Goal: Task Accomplishment & Management: Complete application form

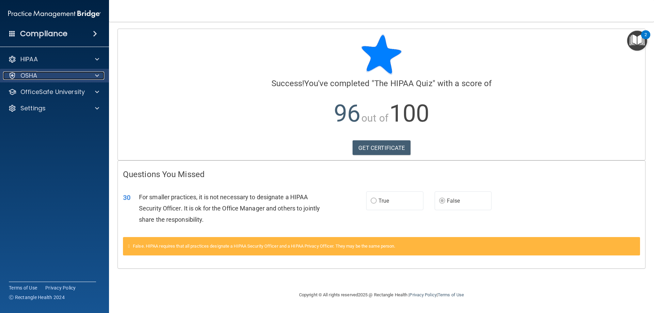
click at [34, 72] on p "OSHA" at bounding box center [28, 75] width 17 height 8
click at [43, 69] on div "OSHA" at bounding box center [54, 76] width 109 height 14
click at [43, 74] on div "OSHA" at bounding box center [45, 75] width 84 height 8
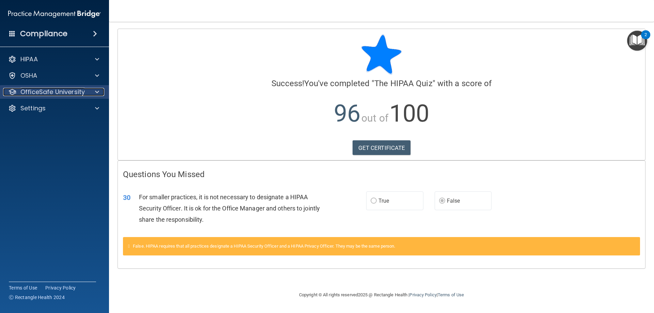
click at [88, 92] on div at bounding box center [95, 92] width 17 height 8
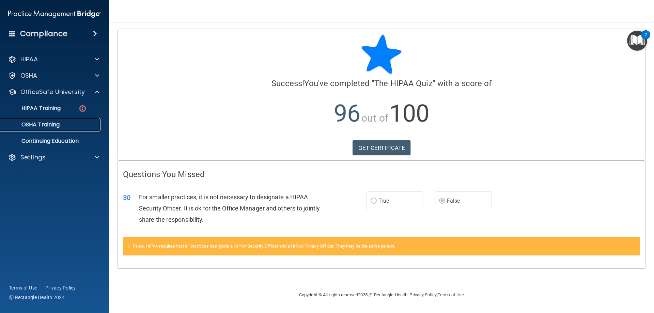
click at [51, 122] on p "OSHA Training" at bounding box center [31, 124] width 55 height 7
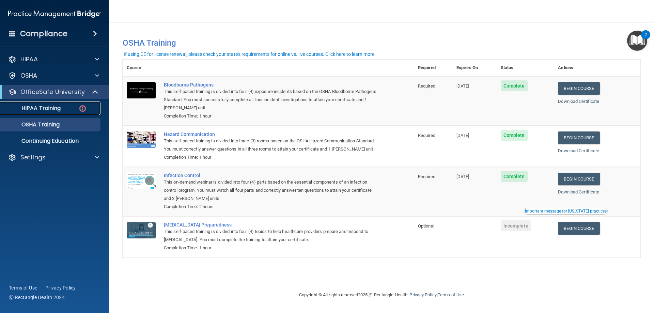
click at [63, 112] on link "HIPAA Training" at bounding box center [46, 108] width 107 height 14
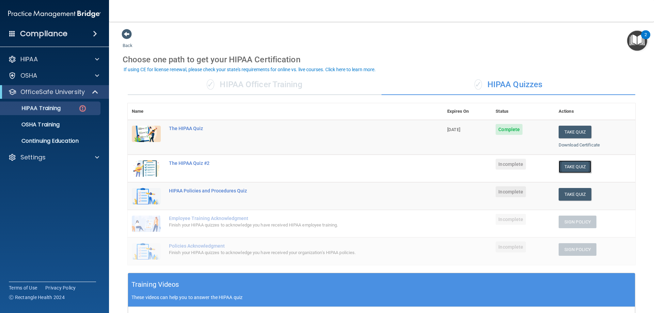
click at [569, 169] on button "Take Quiz" at bounding box center [574, 166] width 33 height 13
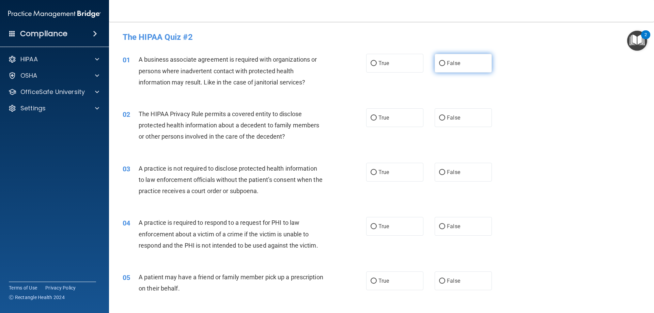
click at [467, 64] on label "False" at bounding box center [462, 63] width 57 height 19
click at [445, 64] on input "False" at bounding box center [442, 63] width 6 height 5
radio input "true"
click at [409, 119] on label "True" at bounding box center [394, 117] width 57 height 19
click at [377, 119] on input "True" at bounding box center [373, 117] width 6 height 5
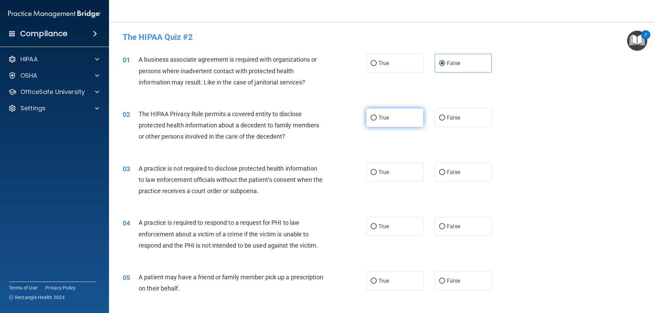
radio input "true"
click at [452, 169] on span "False" at bounding box center [453, 172] width 13 height 6
click at [445, 170] on input "False" at bounding box center [442, 172] width 6 height 5
radio input "true"
click at [414, 230] on label "True" at bounding box center [394, 226] width 57 height 19
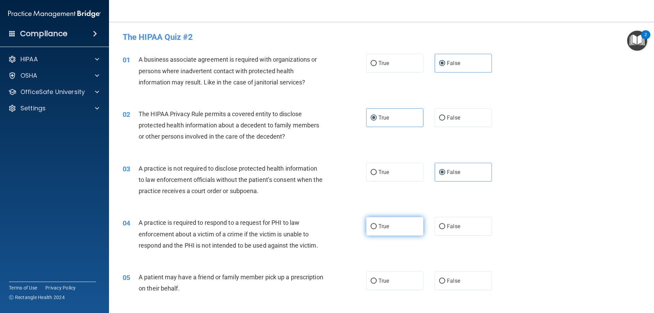
click at [377, 229] on input "True" at bounding box center [373, 226] width 6 height 5
radio input "true"
click at [395, 274] on label "True" at bounding box center [394, 280] width 57 height 19
click at [377, 278] on input "True" at bounding box center [373, 280] width 6 height 5
radio input "true"
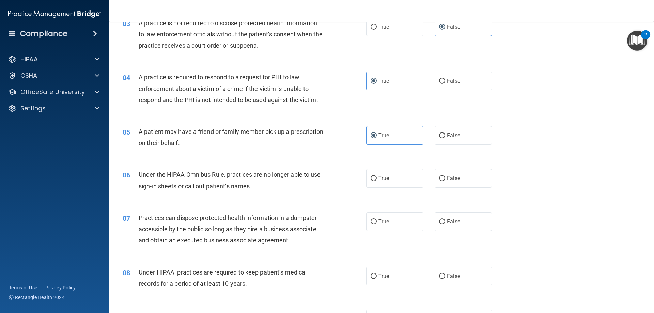
scroll to position [218, 0]
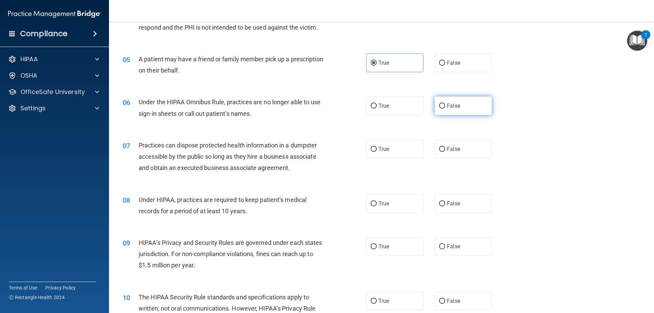
click at [458, 110] on label "False" at bounding box center [462, 105] width 57 height 19
click at [445, 109] on input "False" at bounding box center [442, 105] width 6 height 5
radio input "true"
click at [457, 146] on label "False" at bounding box center [462, 149] width 57 height 19
click at [445, 147] on input "False" at bounding box center [442, 149] width 6 height 5
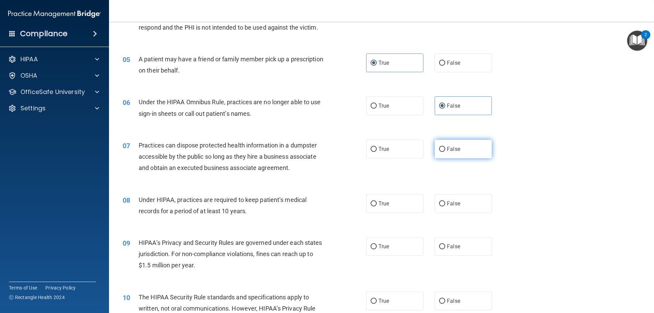
radio input "true"
click at [461, 205] on label "False" at bounding box center [462, 203] width 57 height 19
click at [445, 205] on input "False" at bounding box center [442, 203] width 6 height 5
radio input "true"
click at [458, 236] on div "09 HIPAA’s Privacy and Security Rules are governed under each states jurisdicti…" at bounding box center [381, 255] width 528 height 54
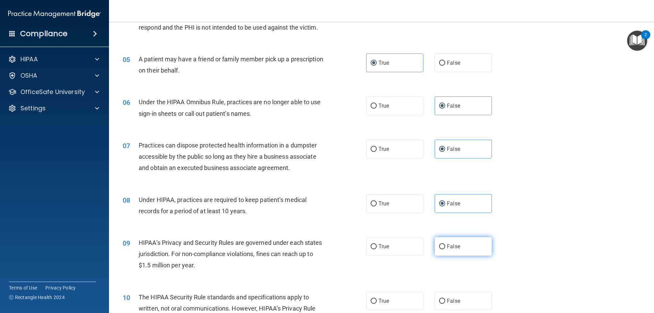
click at [455, 245] on span "False" at bounding box center [453, 246] width 13 height 6
click at [445, 245] on input "False" at bounding box center [442, 246] width 6 height 5
radio input "true"
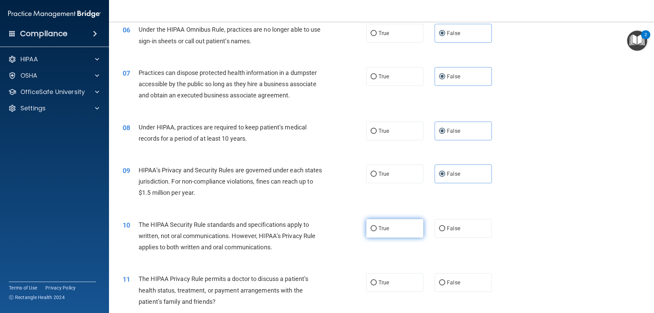
click at [384, 226] on span "True" at bounding box center [383, 228] width 11 height 6
click at [377, 226] on input "True" at bounding box center [373, 228] width 6 height 5
radio input "true"
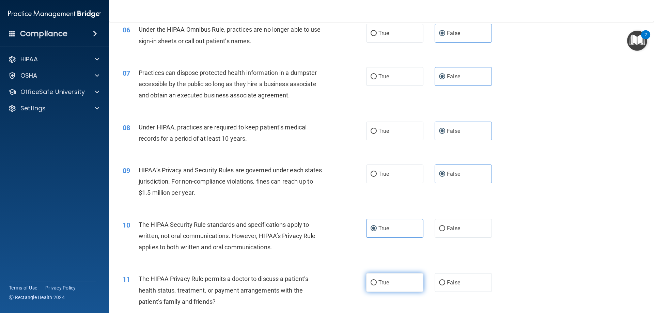
click at [382, 281] on span "True" at bounding box center [383, 282] width 11 height 6
click at [377, 281] on input "True" at bounding box center [373, 282] width 6 height 5
radio input "true"
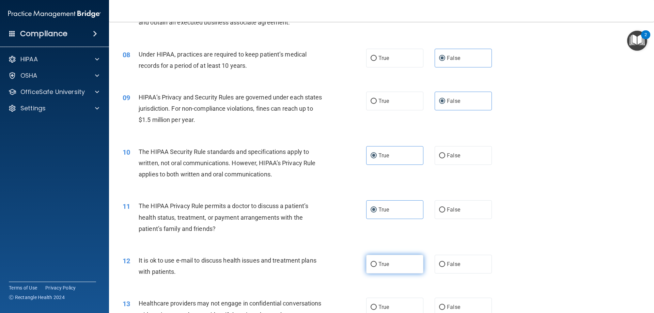
click at [380, 264] on span "True" at bounding box center [383, 264] width 11 height 6
click at [377, 264] on input "True" at bounding box center [373, 264] width 6 height 5
radio input "true"
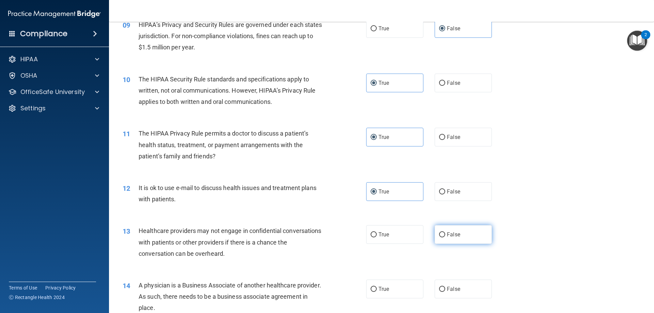
click at [457, 232] on label "False" at bounding box center [462, 234] width 57 height 19
click at [445, 232] on input "False" at bounding box center [442, 234] width 6 height 5
radio input "true"
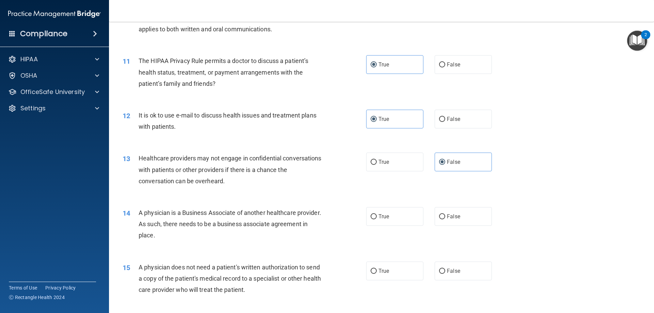
click at [400, 229] on div "14 A physician is a Business Associate of another healthcare provider. As such,…" at bounding box center [381, 225] width 528 height 54
click at [447, 218] on span "False" at bounding box center [453, 216] width 13 height 6
click at [444, 218] on input "False" at bounding box center [442, 216] width 6 height 5
radio input "true"
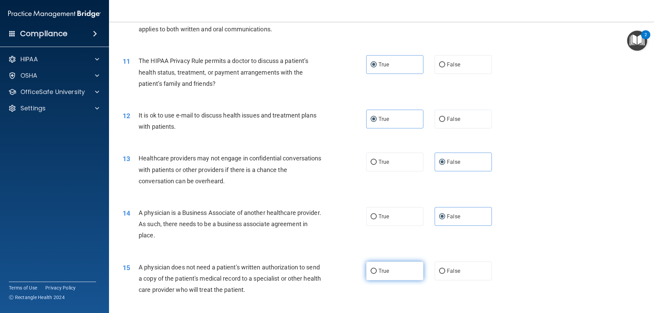
click at [404, 263] on label "True" at bounding box center [394, 270] width 57 height 19
click at [377, 269] on input "True" at bounding box center [373, 271] width 6 height 5
radio input "true"
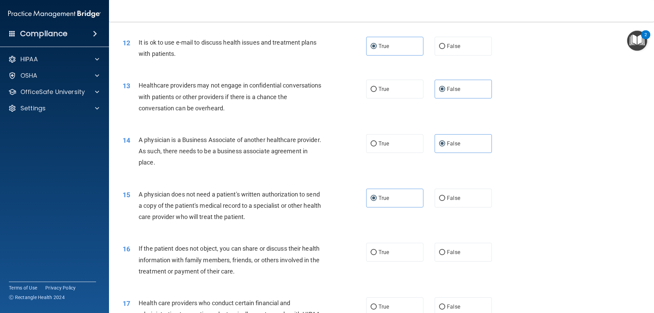
scroll to position [654, 0]
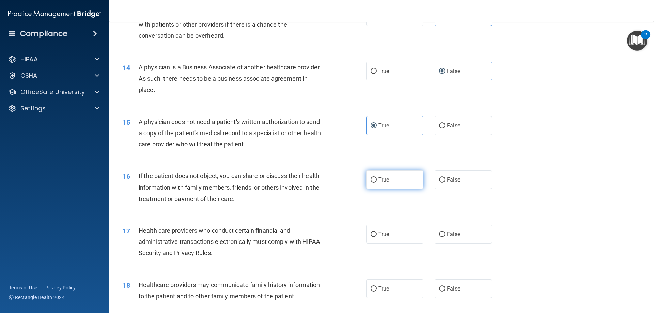
click at [394, 178] on label "True" at bounding box center [394, 179] width 57 height 19
click at [377, 178] on input "True" at bounding box center [373, 179] width 6 height 5
radio input "true"
click at [386, 235] on span "True" at bounding box center [383, 234] width 11 height 6
click at [377, 235] on input "True" at bounding box center [373, 234] width 6 height 5
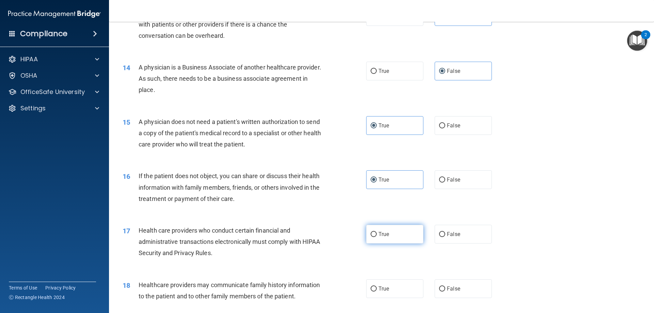
radio input "true"
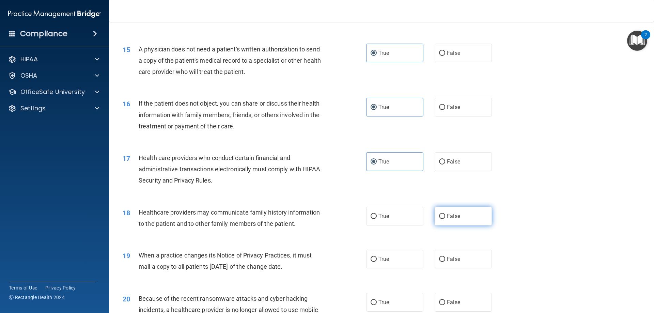
click at [452, 216] on span "False" at bounding box center [453, 216] width 13 height 6
click at [445, 216] on input "False" at bounding box center [442, 216] width 6 height 5
radio input "true"
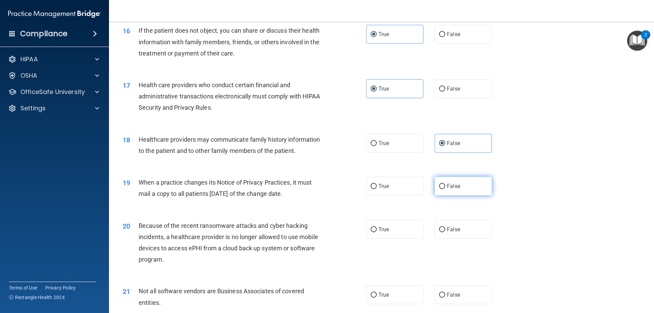
click at [472, 190] on label "False" at bounding box center [462, 186] width 57 height 19
click at [445, 189] on input "False" at bounding box center [442, 186] width 6 height 5
radio input "true"
click at [460, 235] on label "False" at bounding box center [462, 229] width 57 height 19
click at [445, 232] on input "False" at bounding box center [442, 229] width 6 height 5
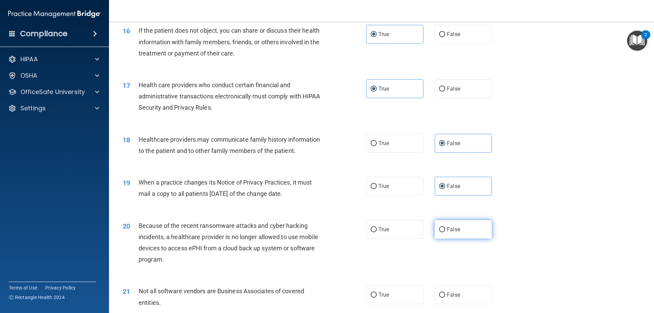
radio input "true"
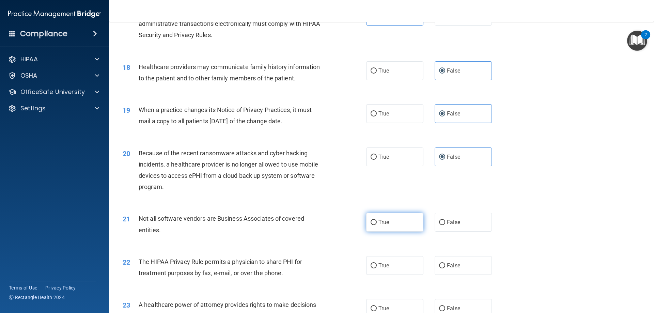
click at [390, 219] on label "True" at bounding box center [394, 222] width 57 height 19
click at [377, 220] on input "True" at bounding box center [373, 222] width 6 height 5
radio input "true"
click at [398, 268] on label "True" at bounding box center [394, 265] width 57 height 19
click at [377, 268] on input "True" at bounding box center [373, 265] width 6 height 5
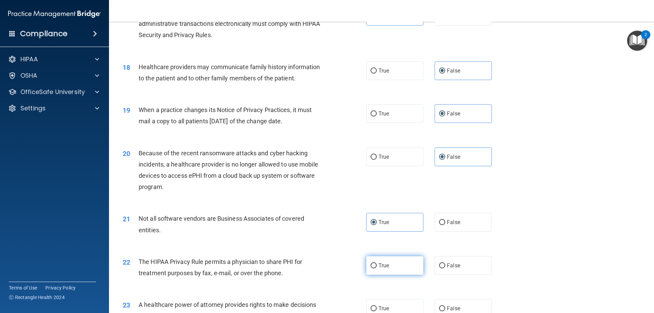
radio input "true"
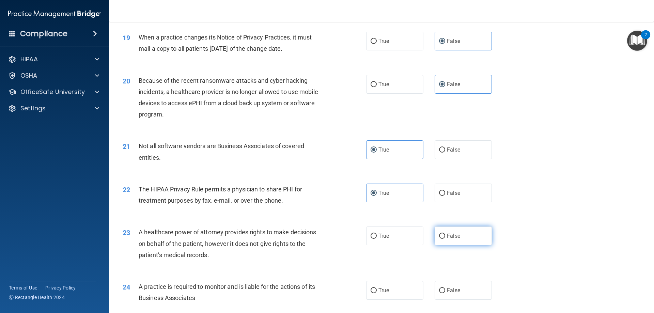
click at [471, 236] on label "False" at bounding box center [462, 235] width 57 height 19
click at [445, 236] on input "False" at bounding box center [442, 236] width 6 height 5
radio input "true"
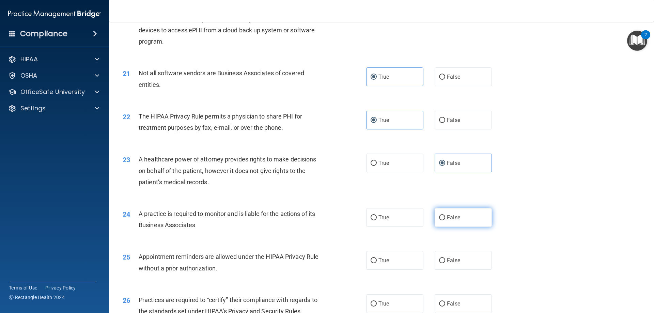
click at [454, 218] on span "False" at bounding box center [453, 217] width 13 height 6
click at [445, 218] on input "False" at bounding box center [442, 217] width 6 height 5
radio input "true"
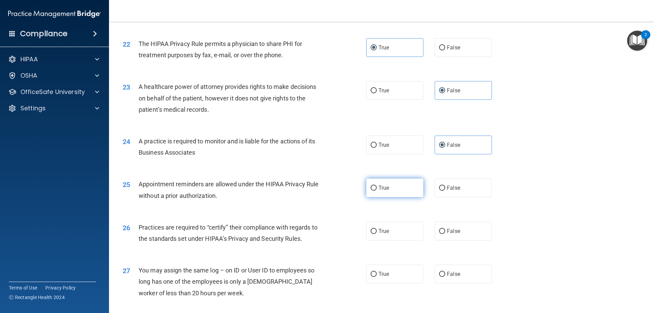
click at [411, 192] on label "True" at bounding box center [394, 187] width 57 height 19
click at [377, 191] on input "True" at bounding box center [373, 188] width 6 height 5
radio input "true"
click at [448, 230] on span "False" at bounding box center [453, 231] width 13 height 6
click at [445, 230] on input "False" at bounding box center [442, 231] width 6 height 5
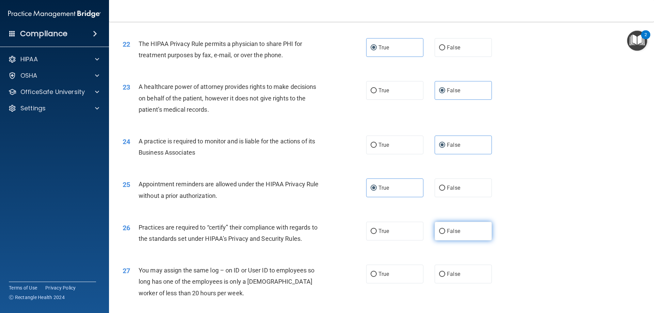
radio input "true"
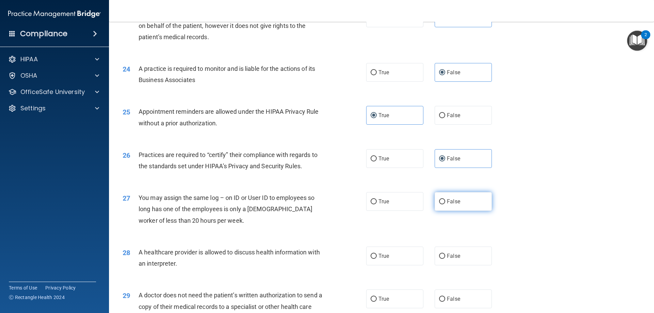
click at [470, 201] on label "False" at bounding box center [462, 201] width 57 height 19
click at [445, 201] on input "False" at bounding box center [442, 201] width 6 height 5
radio input "true"
drag, startPoint x: 390, startPoint y: 254, endPoint x: 585, endPoint y: 190, distance: 205.3
click at [390, 253] on label "True" at bounding box center [394, 255] width 57 height 19
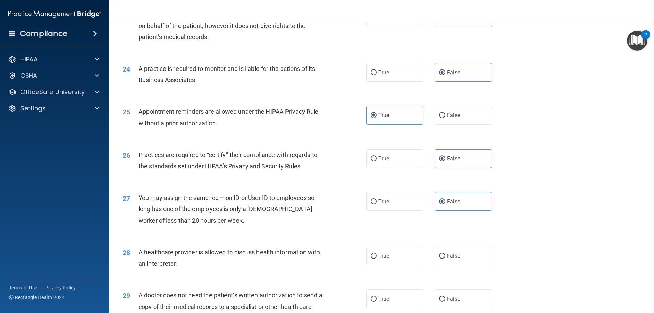
click at [377, 254] on input "True" at bounding box center [373, 256] width 6 height 5
radio input "true"
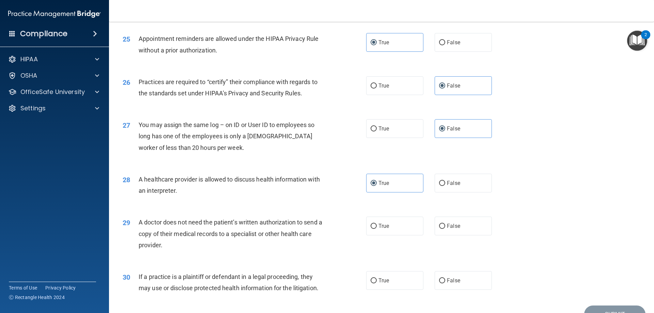
click at [401, 236] on div "29 A doctor does not need the patient’s written authorization to send a copy of…" at bounding box center [381, 235] width 528 height 54
drag, startPoint x: 377, startPoint y: 283, endPoint x: 383, endPoint y: 273, distance: 12.4
click at [378, 283] on span "True" at bounding box center [383, 280] width 11 height 6
click at [377, 283] on input "True" at bounding box center [373, 280] width 6 height 5
radio input "true"
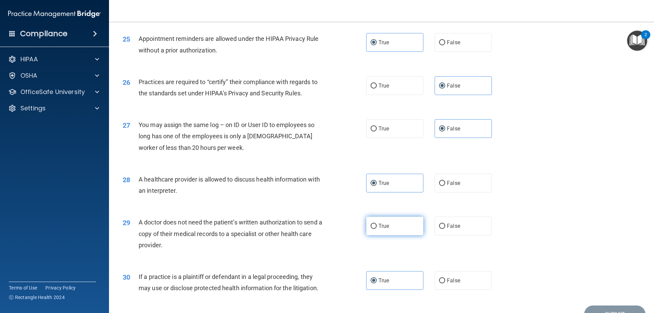
click at [397, 225] on label "True" at bounding box center [394, 226] width 57 height 19
click at [377, 225] on input "True" at bounding box center [373, 226] width 6 height 5
radio input "true"
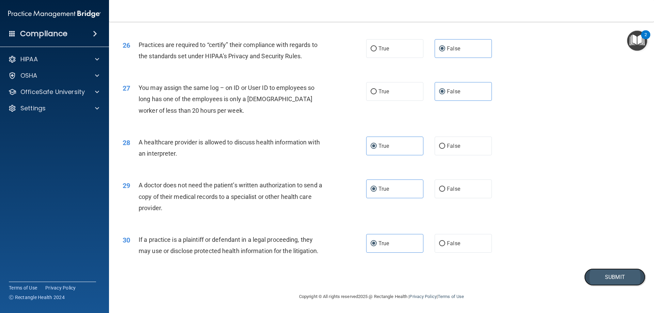
click at [618, 284] on button "Submit" at bounding box center [614, 276] width 61 height 17
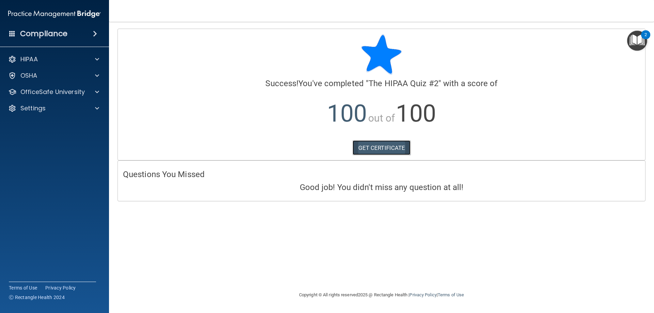
click at [378, 147] on link "GET CERTIFICATE" at bounding box center [381, 147] width 58 height 15
click at [29, 90] on p "OfficeSafe University" at bounding box center [52, 92] width 64 height 8
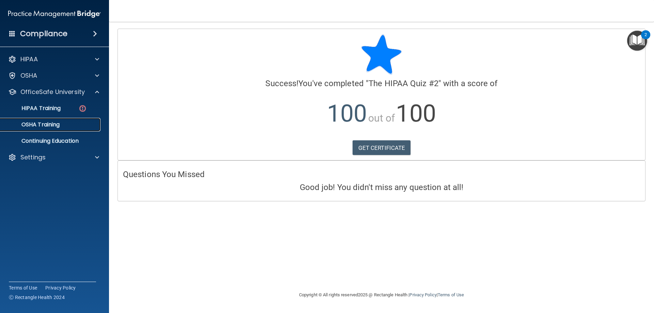
click at [46, 124] on p "OSHA Training" at bounding box center [31, 124] width 55 height 7
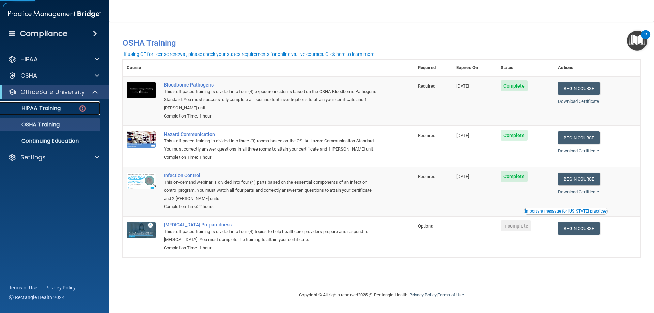
click at [45, 110] on p "HIPAA Training" at bounding box center [32, 108] width 56 height 7
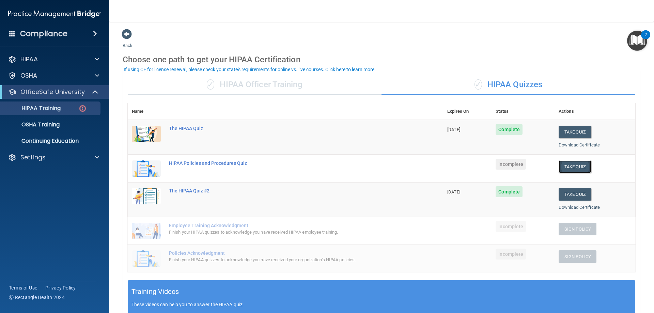
click at [567, 166] on button "Take Quiz" at bounding box center [574, 166] width 33 height 13
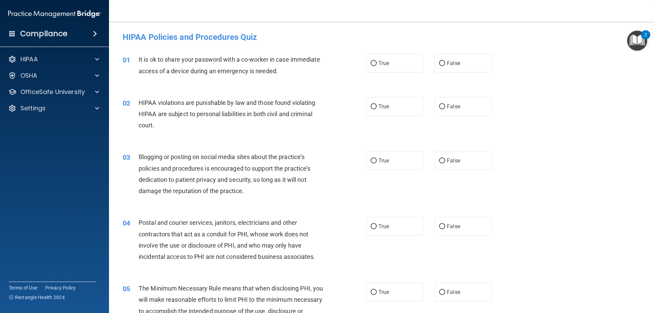
click at [447, 74] on div "01 It is ok to share your password with a co-worker in case immediate access of…" at bounding box center [381, 66] width 528 height 43
click at [453, 64] on span "False" at bounding box center [453, 63] width 13 height 6
click at [445, 64] on input "False" at bounding box center [442, 63] width 6 height 5
radio input "true"
click at [397, 107] on label "True" at bounding box center [394, 106] width 57 height 19
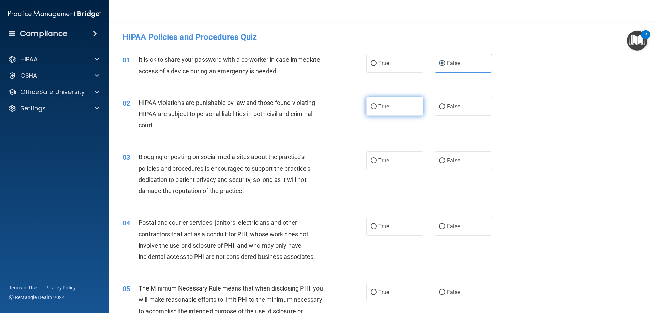
click at [377, 107] on input "True" at bounding box center [373, 106] width 6 height 5
radio input "true"
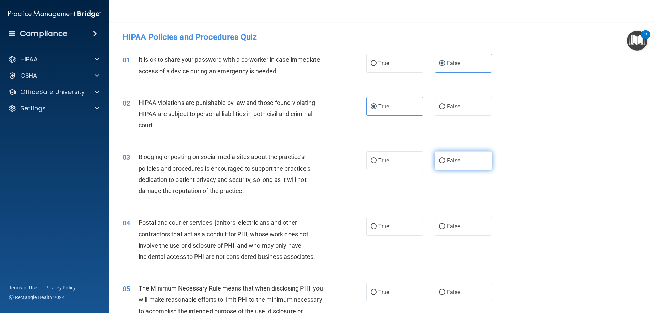
click at [461, 166] on label "False" at bounding box center [462, 160] width 57 height 19
click at [445, 163] on input "False" at bounding box center [442, 160] width 6 height 5
radio input "true"
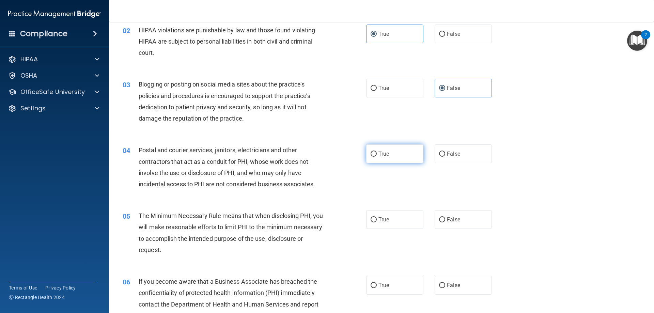
click at [372, 153] on input "True" at bounding box center [373, 153] width 6 height 5
radio input "true"
click at [385, 223] on label "True" at bounding box center [394, 219] width 57 height 19
click at [377, 222] on input "True" at bounding box center [373, 219] width 6 height 5
radio input "true"
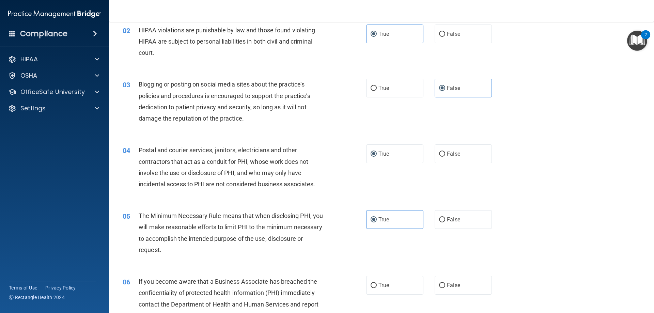
scroll to position [145, 0]
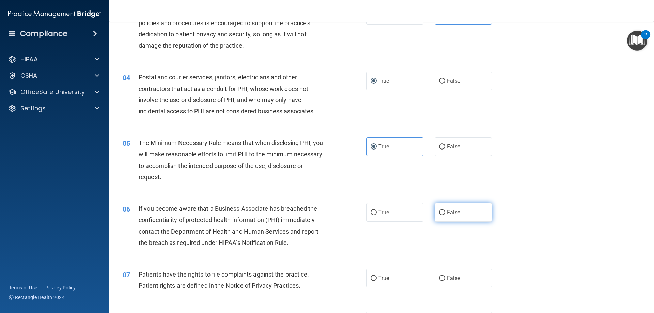
click at [441, 209] on label "False" at bounding box center [462, 212] width 57 height 19
click at [441, 210] on input "False" at bounding box center [442, 212] width 6 height 5
radio input "true"
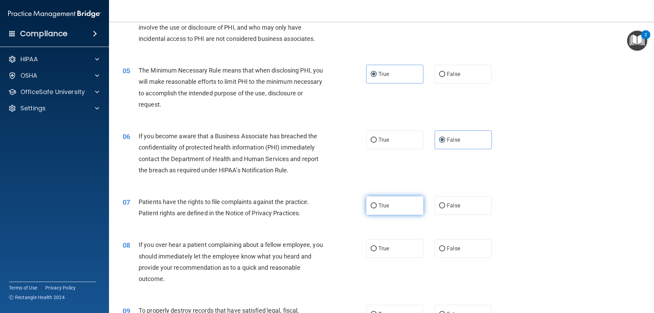
click at [397, 209] on label "True" at bounding box center [394, 205] width 57 height 19
click at [377, 208] on input "True" at bounding box center [373, 205] width 6 height 5
radio input "true"
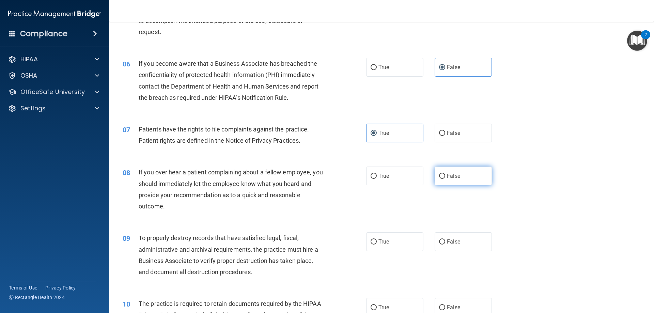
click at [470, 179] on label "False" at bounding box center [462, 175] width 57 height 19
click at [445, 179] on input "False" at bounding box center [442, 176] width 6 height 5
radio input "true"
click at [468, 249] on label "False" at bounding box center [462, 241] width 57 height 19
click at [445, 244] on input "False" at bounding box center [442, 241] width 6 height 5
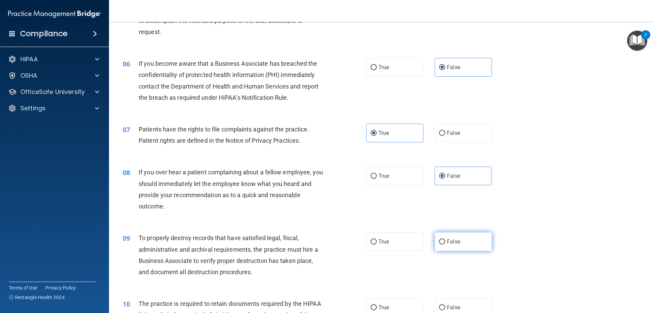
radio input "true"
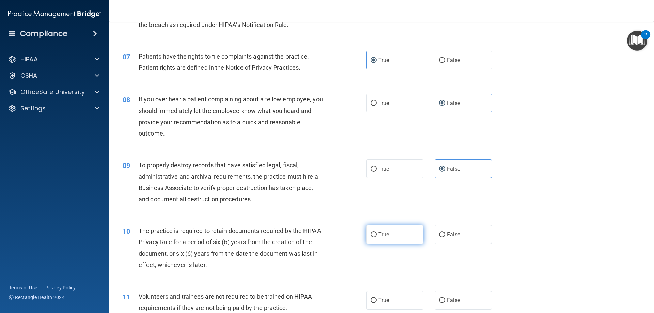
click at [389, 227] on label "True" at bounding box center [394, 234] width 57 height 19
click at [377, 232] on input "True" at bounding box center [373, 234] width 6 height 5
radio input "true"
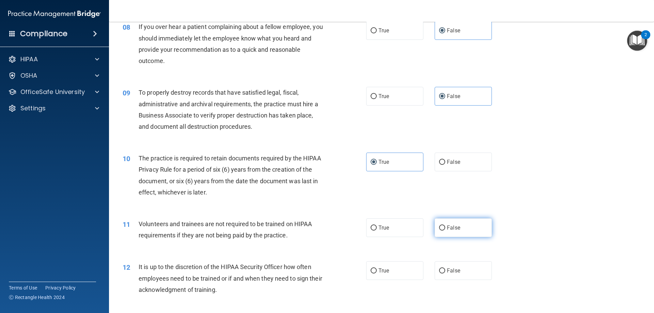
click at [453, 229] on span "False" at bounding box center [453, 227] width 13 height 6
click at [445, 229] on input "False" at bounding box center [442, 227] width 6 height 5
radio input "true"
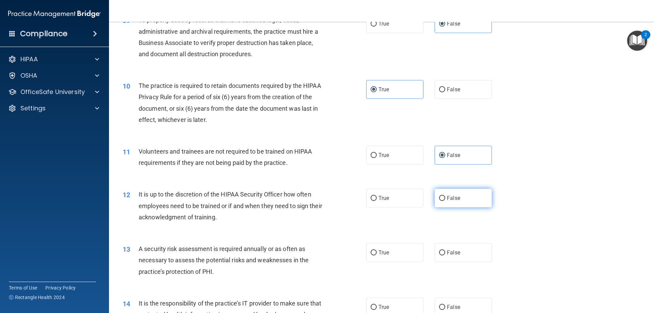
click at [461, 200] on label "False" at bounding box center [462, 198] width 57 height 19
click at [445, 200] on input "False" at bounding box center [442, 198] width 6 height 5
radio input "true"
click at [382, 252] on span "True" at bounding box center [383, 252] width 11 height 6
click at [377, 252] on input "True" at bounding box center [373, 252] width 6 height 5
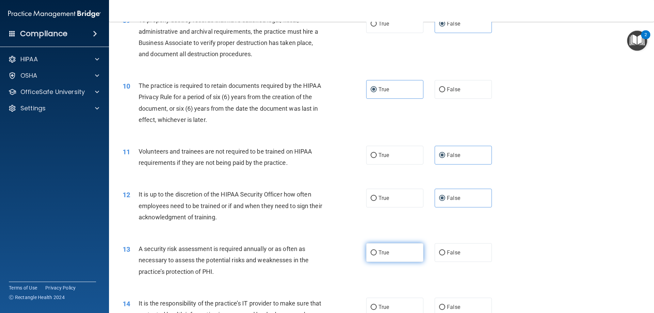
radio input "true"
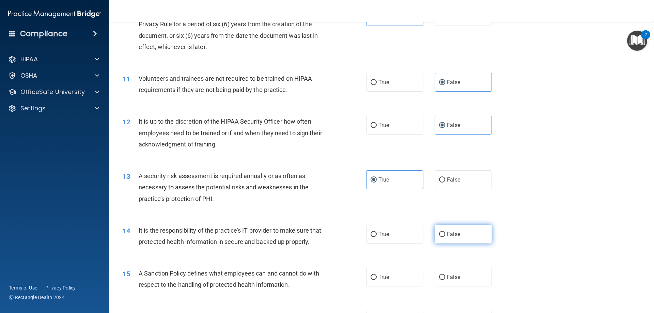
click at [448, 241] on label "False" at bounding box center [462, 234] width 57 height 19
click at [445, 237] on input "False" at bounding box center [442, 234] width 6 height 5
radio input "true"
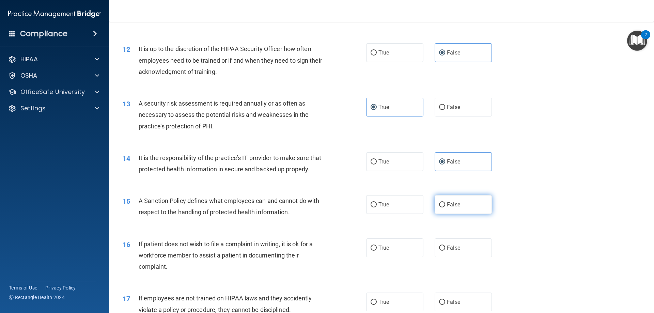
click at [483, 212] on label "False" at bounding box center [462, 204] width 57 height 19
click at [445, 207] on input "False" at bounding box center [442, 204] width 6 height 5
radio input "true"
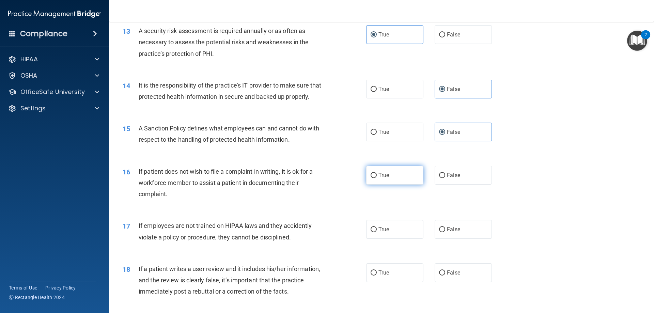
click at [402, 185] on label "True" at bounding box center [394, 175] width 57 height 19
click at [377, 178] on input "True" at bounding box center [373, 175] width 6 height 5
radio input "true"
click at [459, 239] on label "False" at bounding box center [462, 229] width 57 height 19
click at [445, 232] on input "False" at bounding box center [442, 229] width 6 height 5
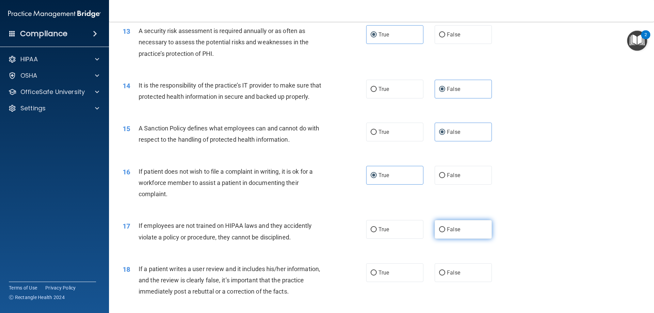
radio input "true"
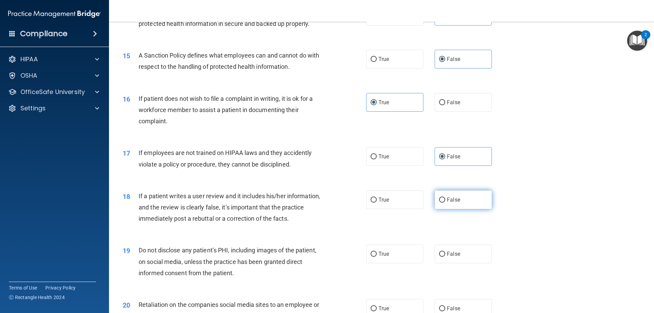
click at [453, 203] on span "False" at bounding box center [453, 199] width 13 height 6
click at [445, 203] on input "False" at bounding box center [442, 199] width 6 height 5
radio input "true"
click at [374, 257] on input "True" at bounding box center [373, 254] width 6 height 5
radio input "true"
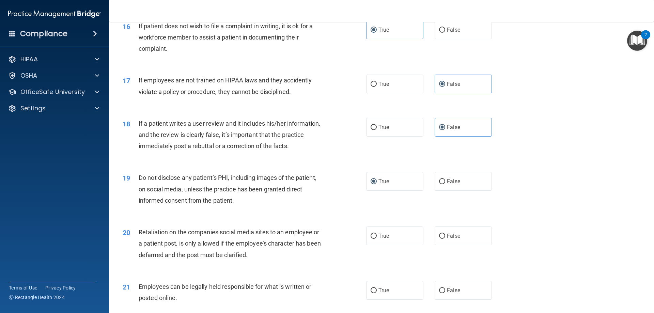
scroll to position [944, 0]
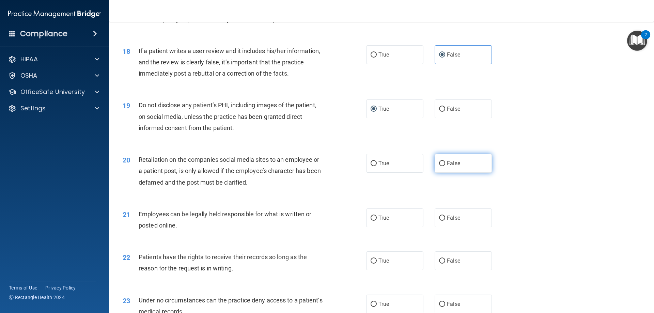
click at [465, 172] on label "False" at bounding box center [462, 163] width 57 height 19
click at [445, 166] on input "False" at bounding box center [442, 163] width 6 height 5
radio input "true"
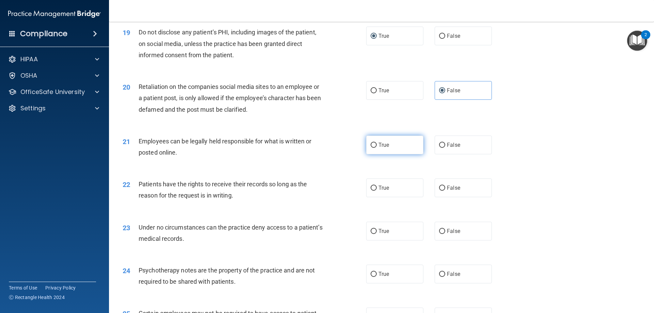
click at [399, 154] on label "True" at bounding box center [394, 144] width 57 height 19
click at [377, 148] on input "True" at bounding box center [373, 145] width 6 height 5
radio input "true"
click at [465, 197] on label "False" at bounding box center [462, 187] width 57 height 19
click at [445, 191] on input "False" at bounding box center [442, 188] width 6 height 5
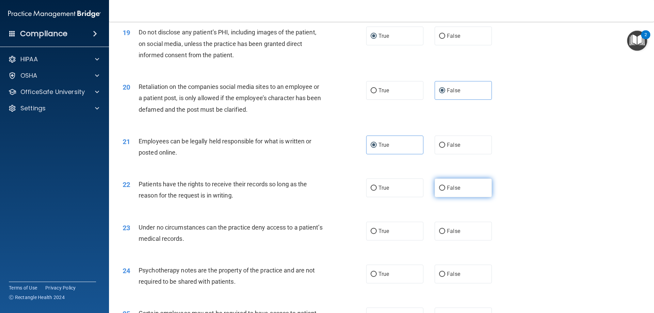
radio input "true"
click at [459, 240] on label "False" at bounding box center [462, 231] width 57 height 19
click at [445, 234] on input "False" at bounding box center [442, 231] width 6 height 5
radio input "true"
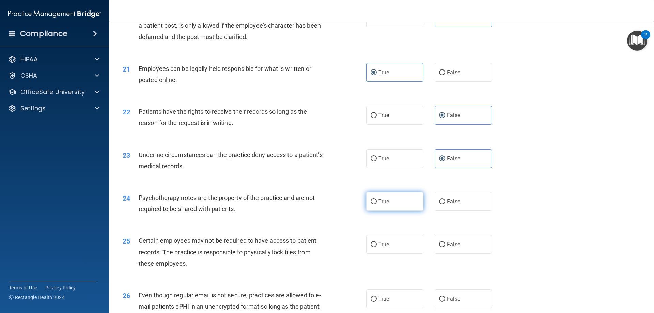
click at [390, 211] on label "True" at bounding box center [394, 201] width 57 height 19
click at [377, 204] on input "True" at bounding box center [373, 201] width 6 height 5
radio input "true"
click at [406, 254] on label "True" at bounding box center [394, 244] width 57 height 19
click at [377, 247] on input "True" at bounding box center [373, 244] width 6 height 5
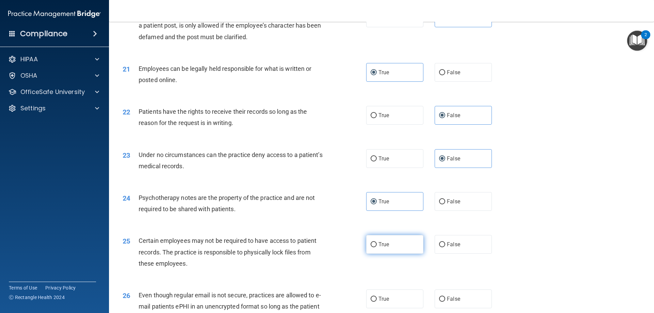
radio input "true"
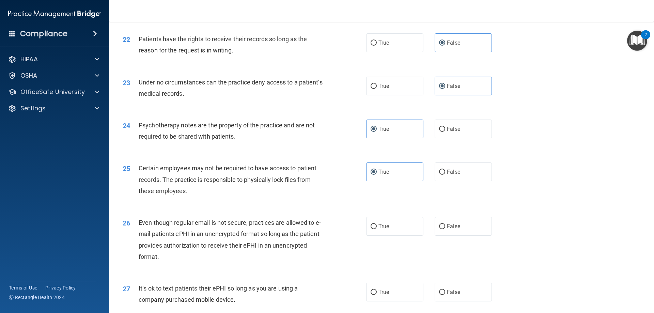
click at [347, 242] on div "26 Even though regular email is not secure, practices are allowed to e-mail pat…" at bounding box center [244, 241] width 264 height 49
click at [391, 236] on label "True" at bounding box center [394, 226] width 57 height 19
click at [377, 229] on input "True" at bounding box center [373, 226] width 6 height 5
radio input "true"
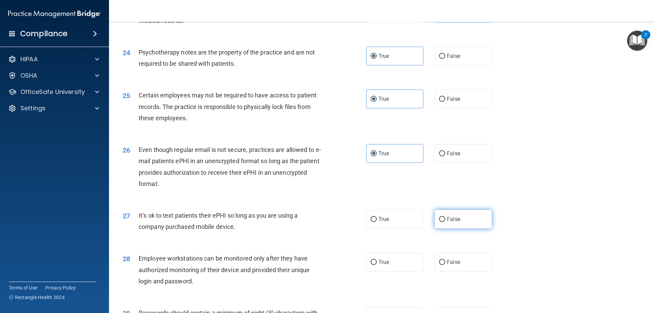
click at [470, 227] on label "False" at bounding box center [462, 219] width 57 height 19
click at [445, 222] on input "False" at bounding box center [442, 219] width 6 height 5
radio input "true"
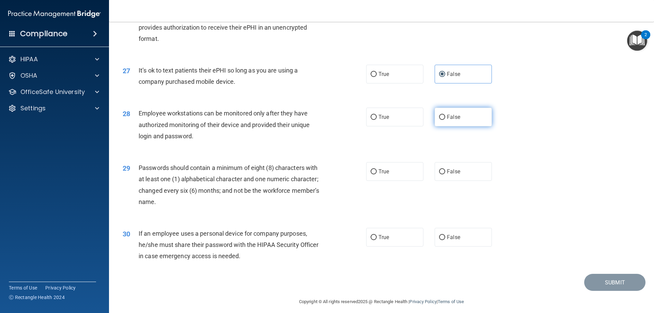
click at [461, 126] on label "False" at bounding box center [462, 117] width 57 height 19
click at [445, 120] on input "False" at bounding box center [442, 117] width 6 height 5
radio input "true"
drag, startPoint x: 394, startPoint y: 187, endPoint x: 396, endPoint y: 180, distance: 6.8
click at [394, 181] on label "True" at bounding box center [394, 171] width 57 height 19
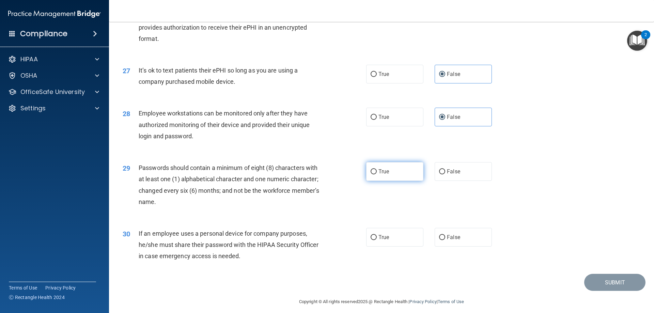
click at [377, 174] on input "True" at bounding box center [373, 171] width 6 height 5
radio input "true"
click at [449, 240] on span "False" at bounding box center [453, 237] width 13 height 6
click at [445, 240] on input "False" at bounding box center [442, 237] width 6 height 5
radio input "true"
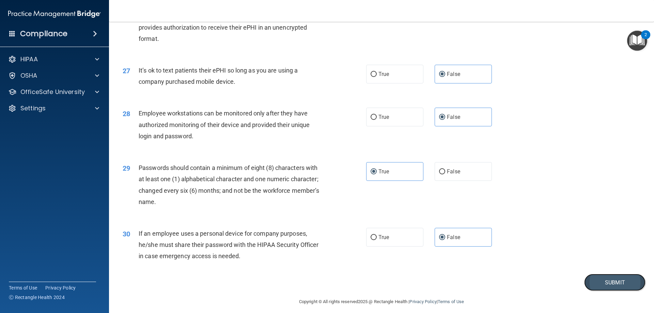
click at [600, 291] on button "Submit" at bounding box center [614, 282] width 61 height 17
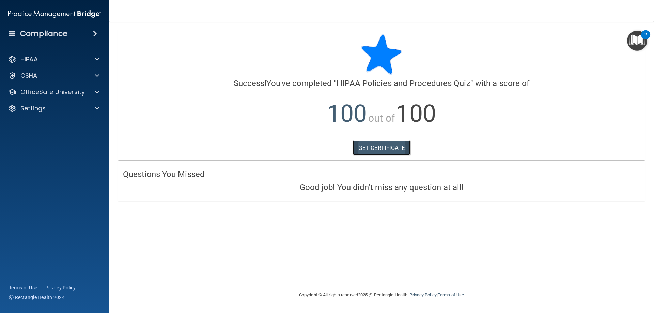
click at [387, 143] on link "GET CERTIFICATE" at bounding box center [381, 147] width 58 height 15
click at [31, 93] on p "OfficeSafe University" at bounding box center [52, 92] width 64 height 8
click at [45, 105] on p "HIPAA Training" at bounding box center [32, 108] width 56 height 7
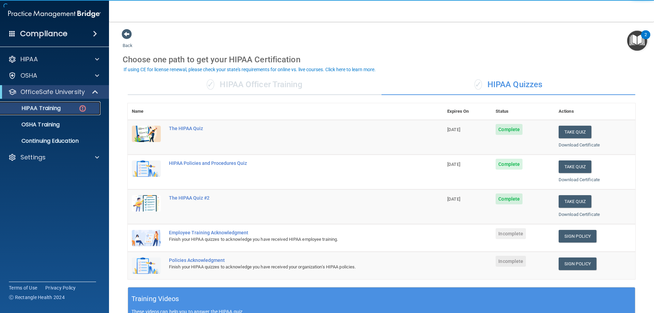
scroll to position [73, 0]
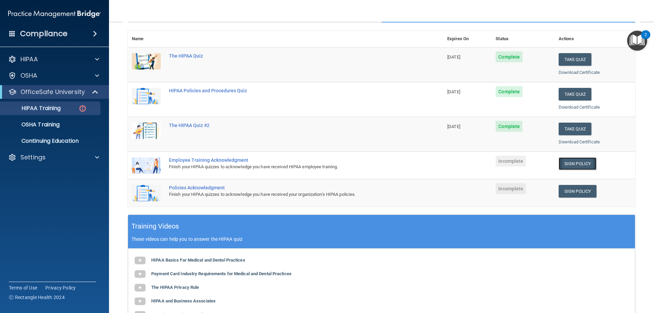
click at [580, 164] on link "Sign Policy" at bounding box center [577, 163] width 38 height 13
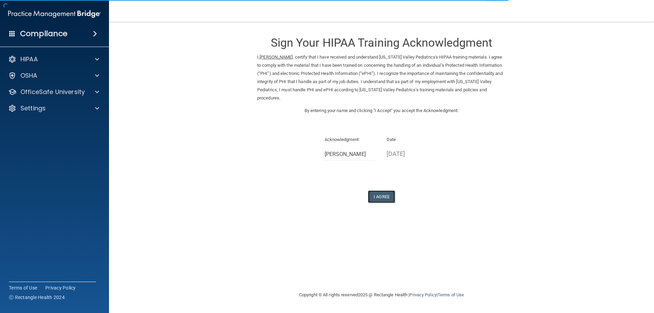
click at [384, 198] on button "I Agree" at bounding box center [381, 196] width 27 height 13
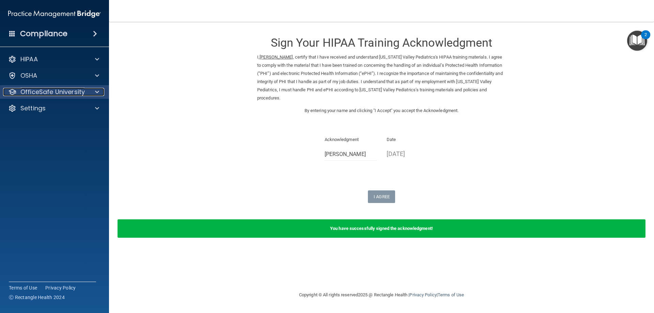
click at [49, 95] on p "OfficeSafe University" at bounding box center [52, 92] width 64 height 8
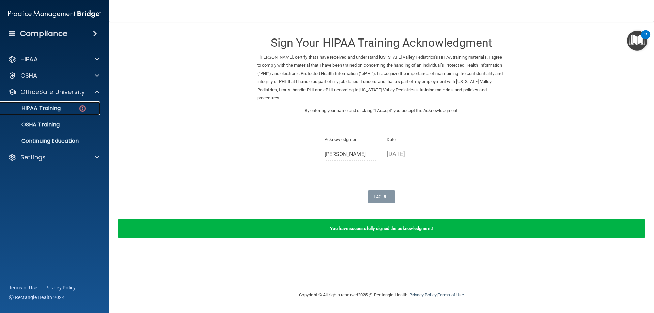
click at [54, 112] on link "HIPAA Training" at bounding box center [46, 108] width 107 height 14
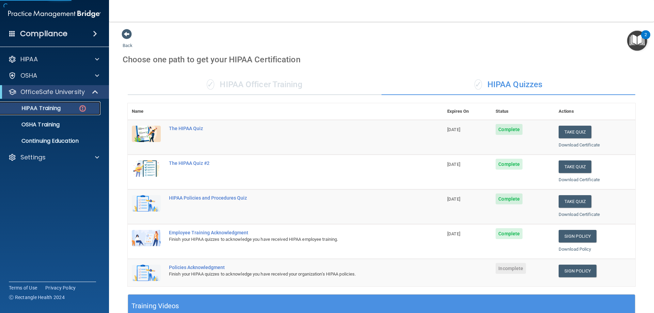
scroll to position [73, 0]
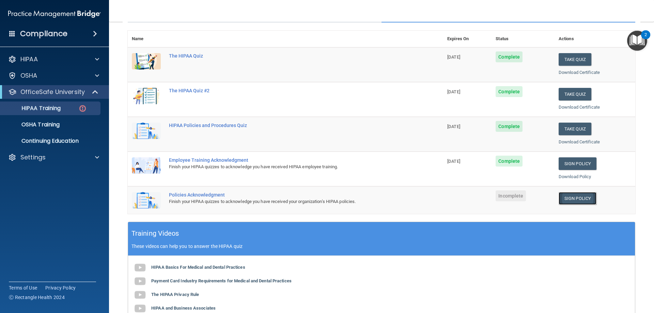
click at [562, 201] on link "Sign Policy" at bounding box center [577, 198] width 38 height 13
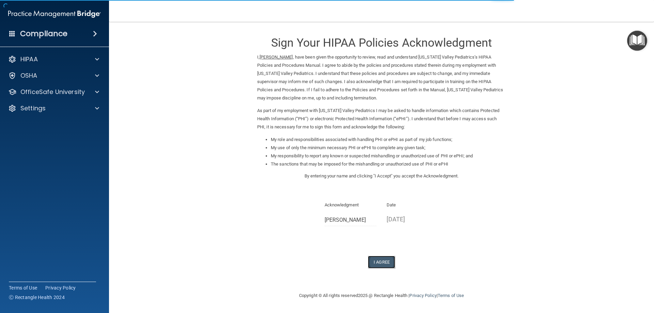
click at [384, 263] on button "I Agree" at bounding box center [381, 262] width 27 height 13
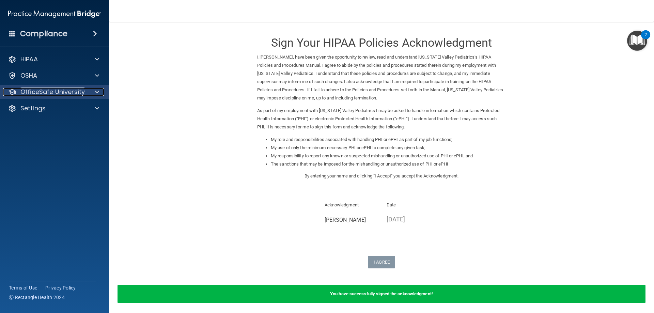
click at [63, 95] on p "OfficeSafe University" at bounding box center [52, 92] width 64 height 8
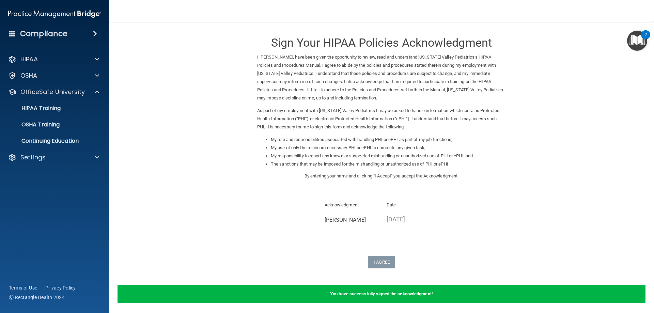
click at [594, 110] on form "Sign Your HIPAA Policies Acknowledgment I, Jaiden Gaston , have been given the …" at bounding box center [381, 170] width 517 height 283
